Goal: Task Accomplishment & Management: Use online tool/utility

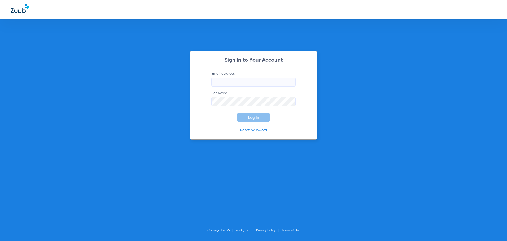
type input "[EMAIL_ADDRESS][DOMAIN_NAME]"
click at [256, 119] on span "Log In" at bounding box center [253, 117] width 11 height 4
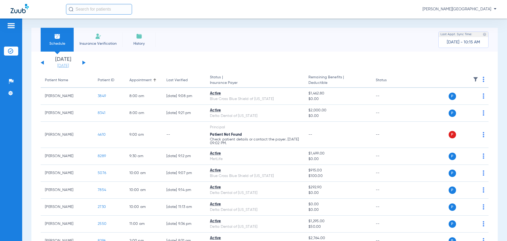
click at [60, 67] on link "[DATE]" at bounding box center [63, 65] width 32 height 5
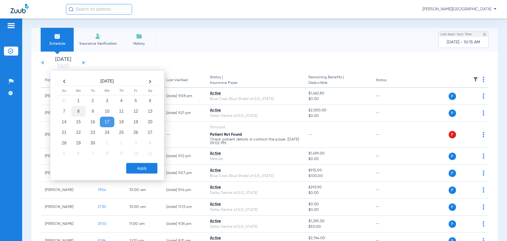
click at [79, 112] on td "8" at bounding box center [78, 111] width 14 height 11
click at [144, 168] on button "Apply" at bounding box center [141, 168] width 31 height 11
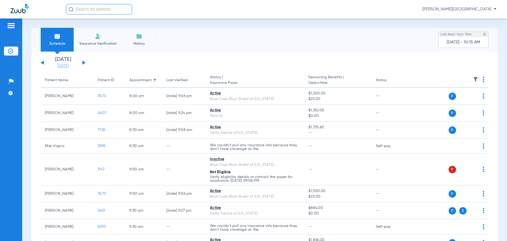
click at [62, 66] on link "[DATE]" at bounding box center [63, 65] width 32 height 5
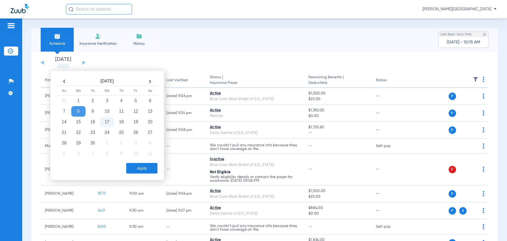
click at [107, 122] on td "17" at bounding box center [107, 121] width 14 height 11
click at [132, 167] on button "Apply" at bounding box center [141, 168] width 31 height 11
